Goal: Information Seeking & Learning: Learn about a topic

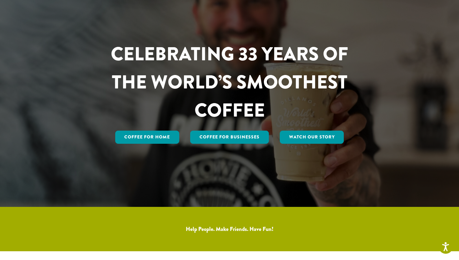
scroll to position [55, 0]
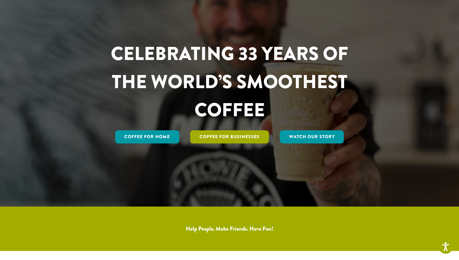
click at [219, 136] on link "Coffee For Businesses" at bounding box center [229, 136] width 79 height 13
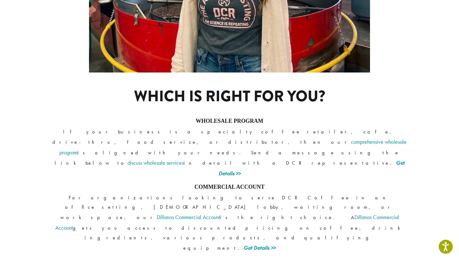
scroll to position [468, 0]
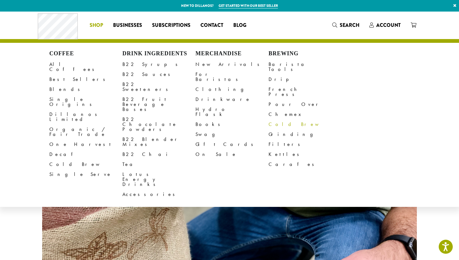
click at [273, 119] on link "Cold Brew" at bounding box center [304, 124] width 73 height 10
click at [57, 84] on link "Blends" at bounding box center [85, 89] width 73 height 10
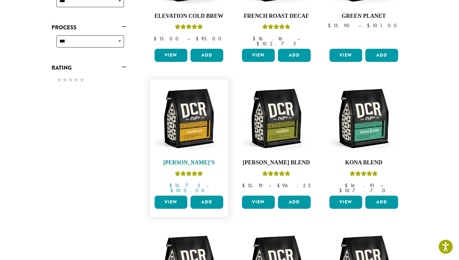
scroll to position [315, 0]
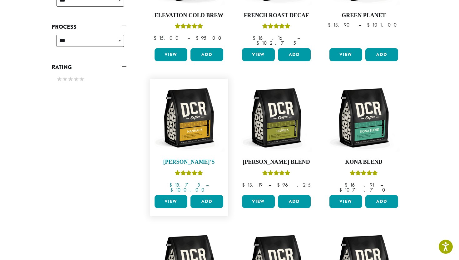
click at [188, 121] on img at bounding box center [189, 118] width 72 height 72
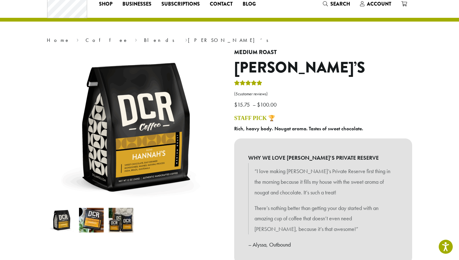
scroll to position [7, 0]
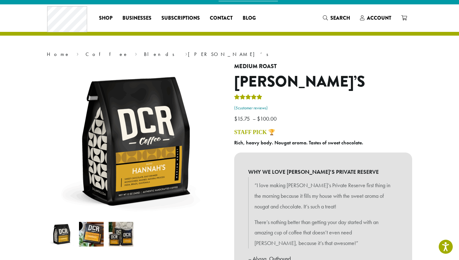
click at [256, 108] on link "( 5 customer reviews)" at bounding box center [323, 108] width 178 height 6
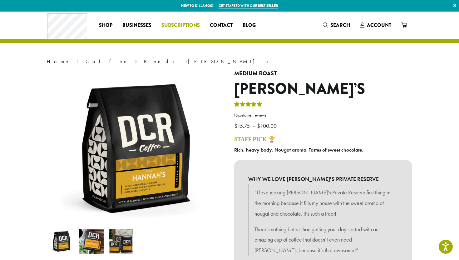
click at [178, 24] on span "Subscriptions" at bounding box center [180, 26] width 38 height 8
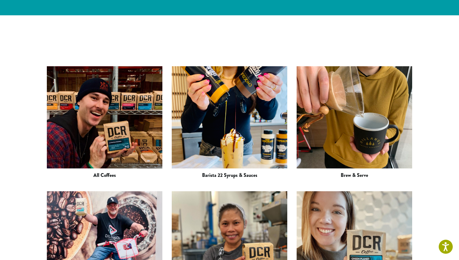
scroll to position [808, 0]
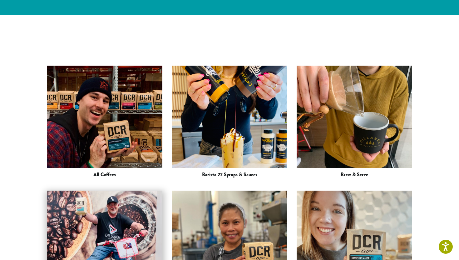
click at [104, 166] on img at bounding box center [104, 248] width 115 height 169
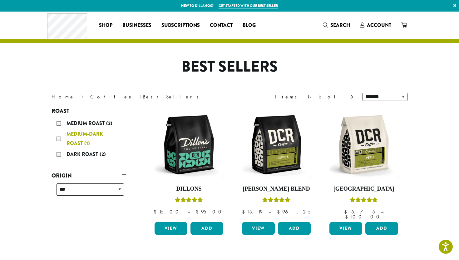
click at [60, 138] on div "Medium-Dark Roast (1)" at bounding box center [89, 138] width 67 height 19
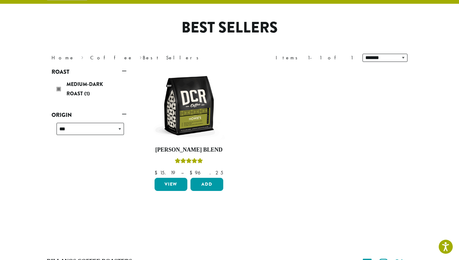
scroll to position [40, 0]
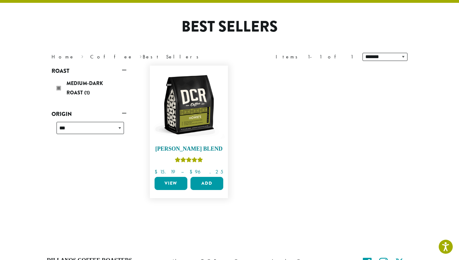
click at [187, 115] on img at bounding box center [189, 105] width 72 height 72
